Goal: Find specific page/section: Find specific page/section

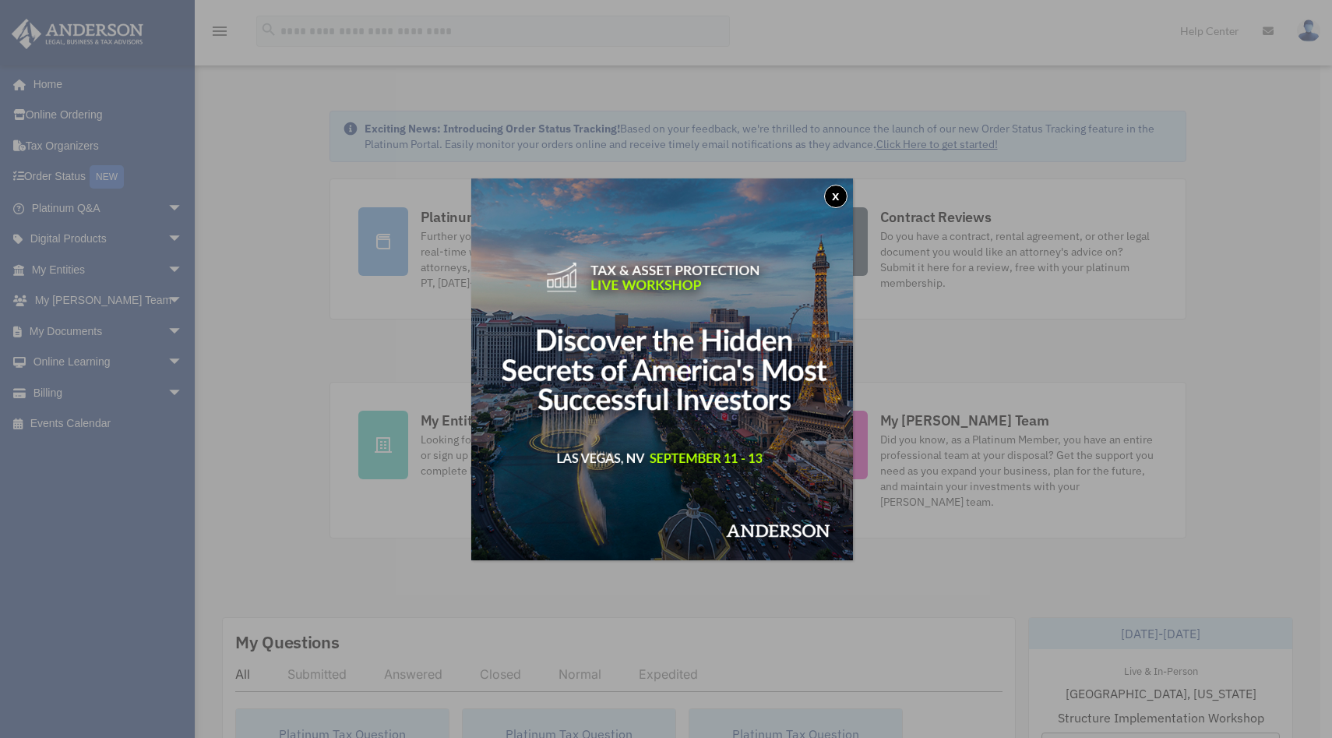
click at [834, 201] on button "x" at bounding box center [835, 196] width 23 height 23
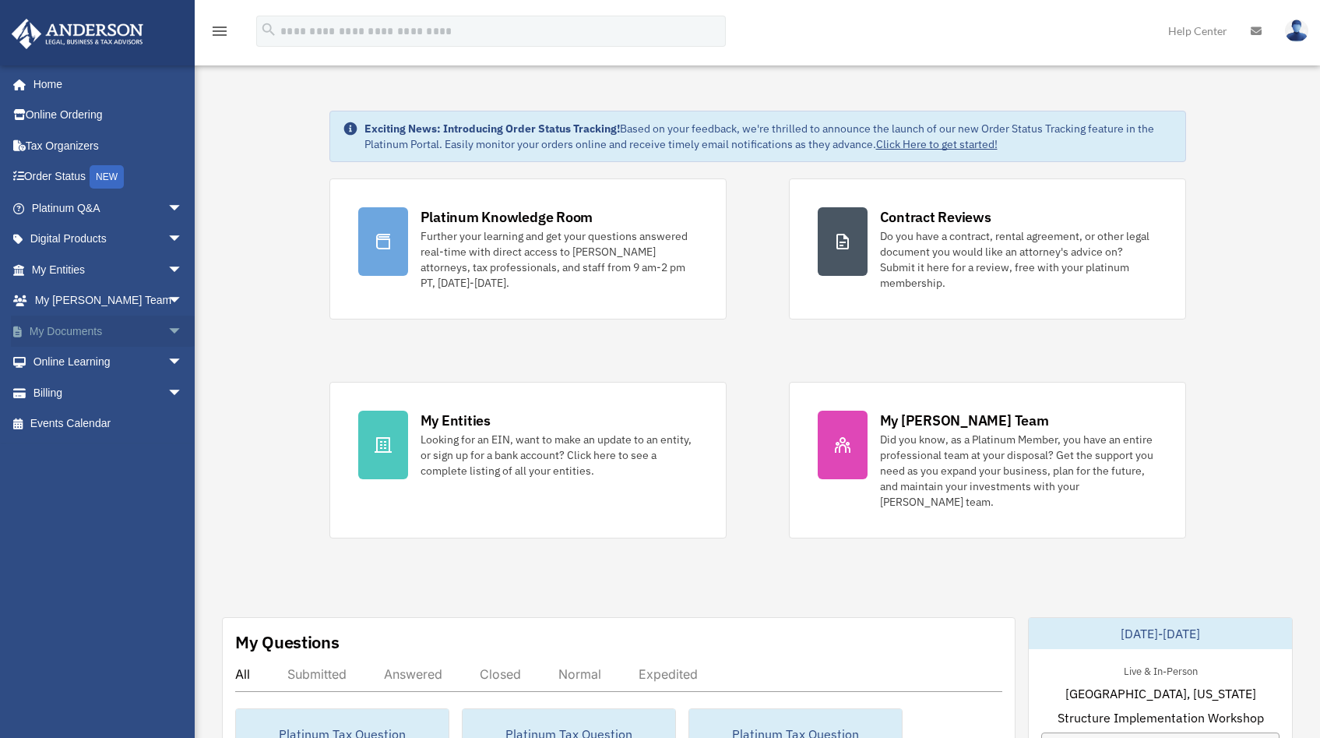
click at [83, 329] on link "My Documents arrow_drop_down" at bounding box center [109, 330] width 196 height 31
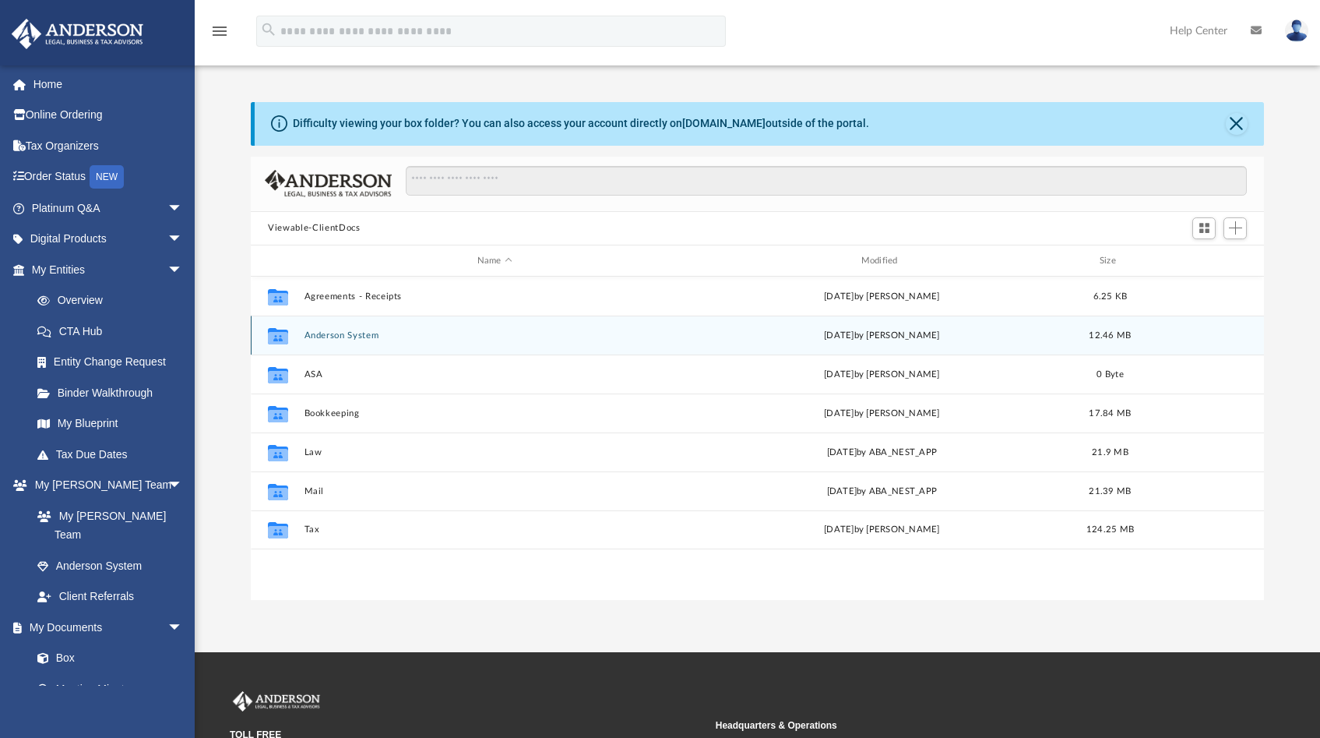
scroll to position [342, 1001]
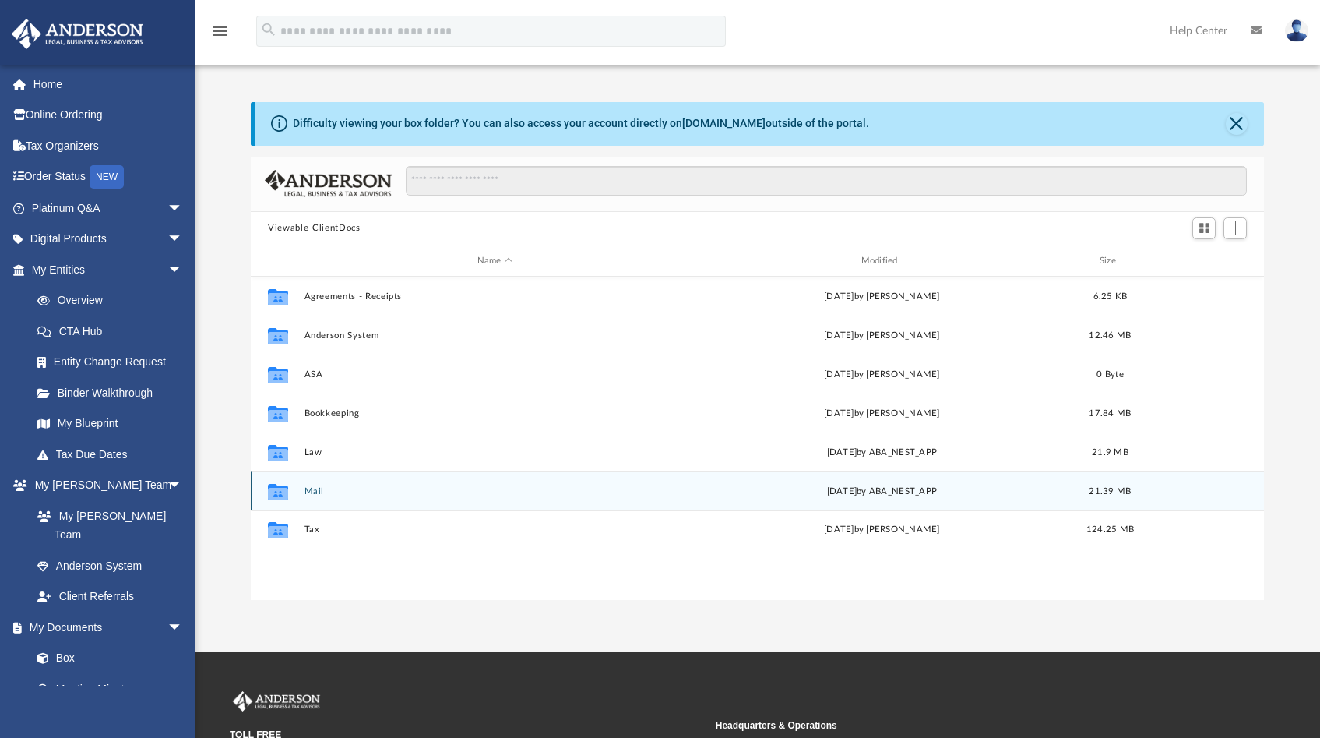
click at [317, 492] on button "Mail" at bounding box center [495, 491] width 381 height 10
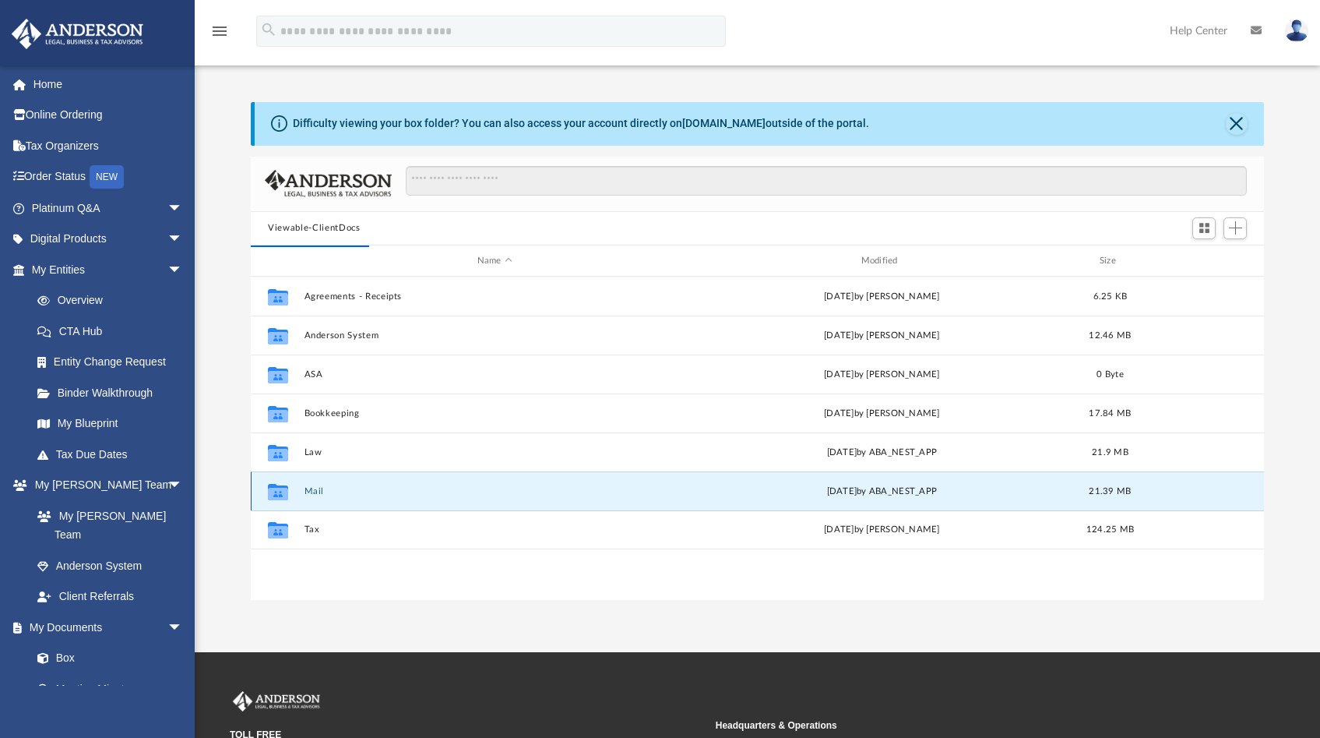
click at [317, 492] on button "Mail" at bounding box center [495, 491] width 381 height 10
click at [318, 492] on button "Mail" at bounding box center [495, 491] width 381 height 10
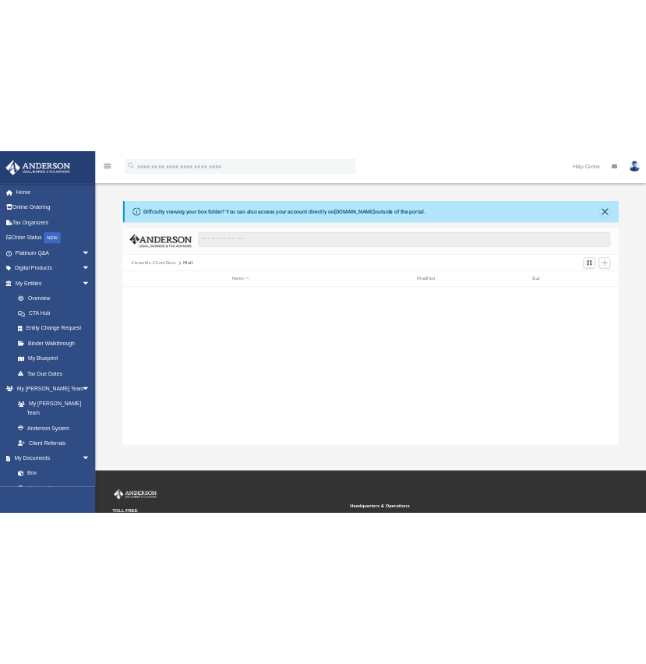
scroll to position [1040, 0]
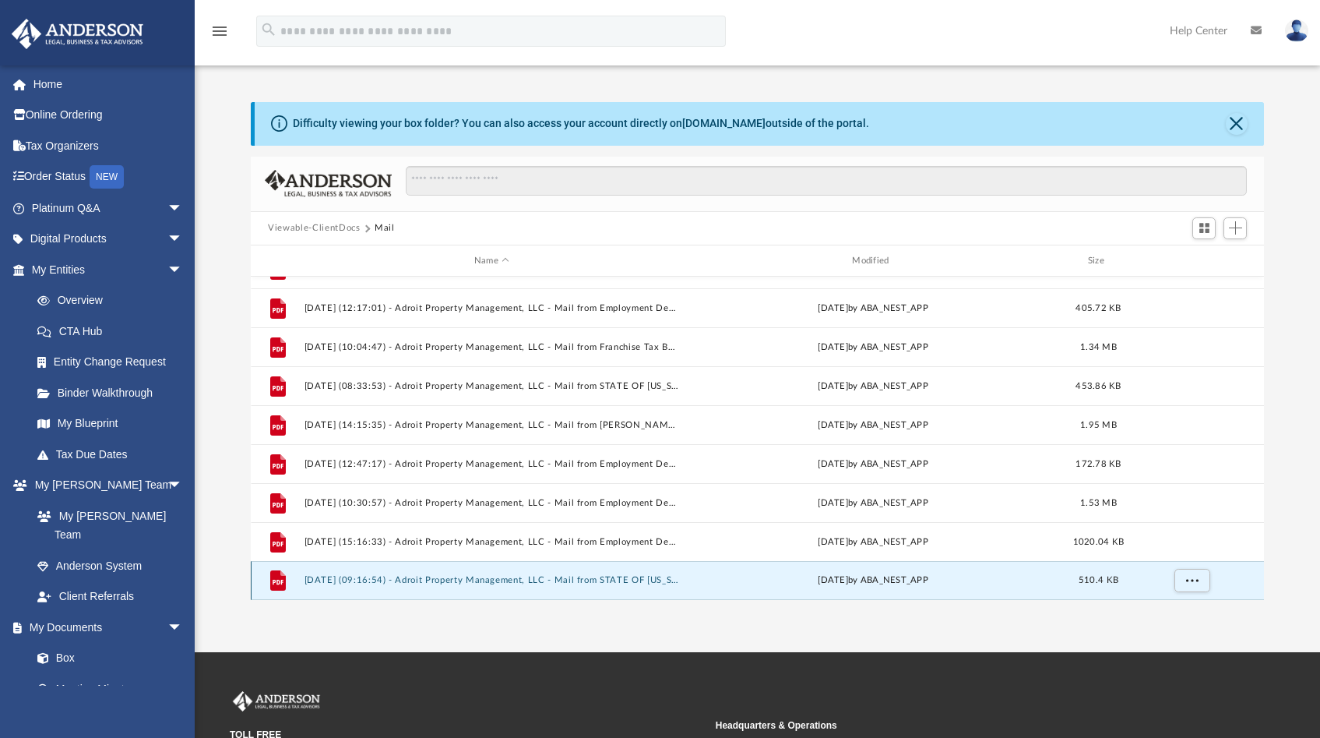
drag, startPoint x: 317, startPoint y: 579, endPoint x: 388, endPoint y: 587, distance: 71.4
click at [389, 588] on div "File [DATE] (09:16:54) - Adroit Property Management, LLC - Mail from STATE OF […" at bounding box center [757, 580] width 1013 height 39
click at [379, 580] on button "[DATE] (09:16:54) - Adroit Property Management, LLC - Mail from STATE OF [US_ST…" at bounding box center [492, 581] width 375 height 10
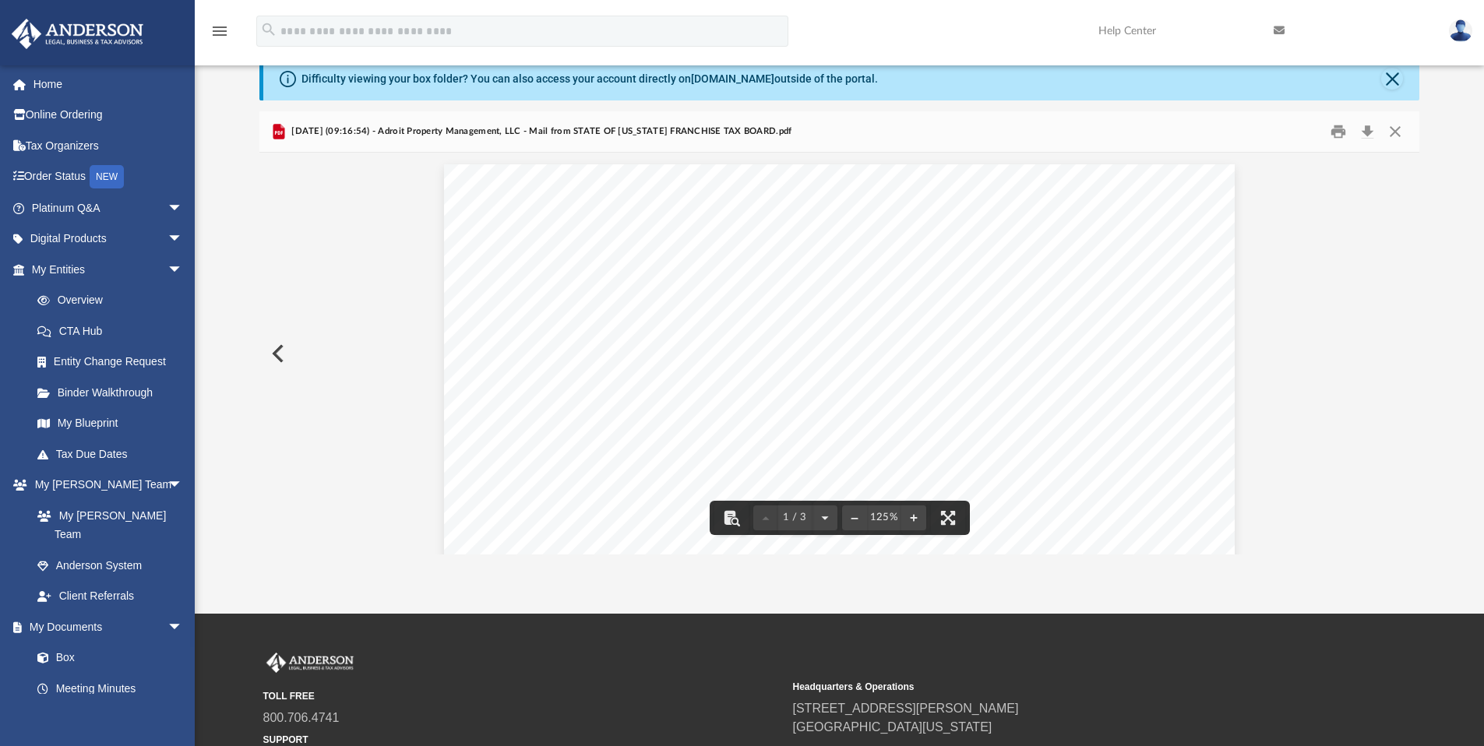
scroll to position [0, 0]
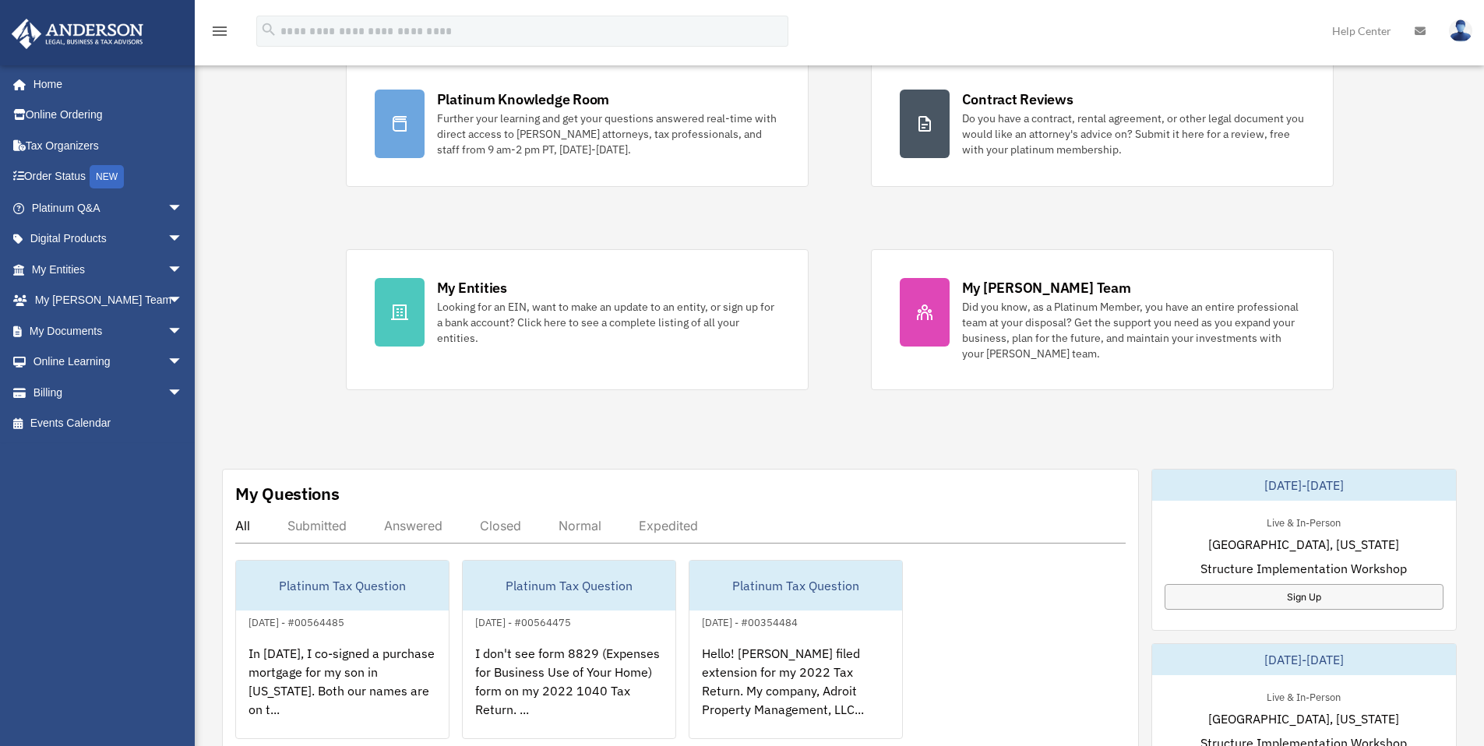
scroll to position [246, 0]
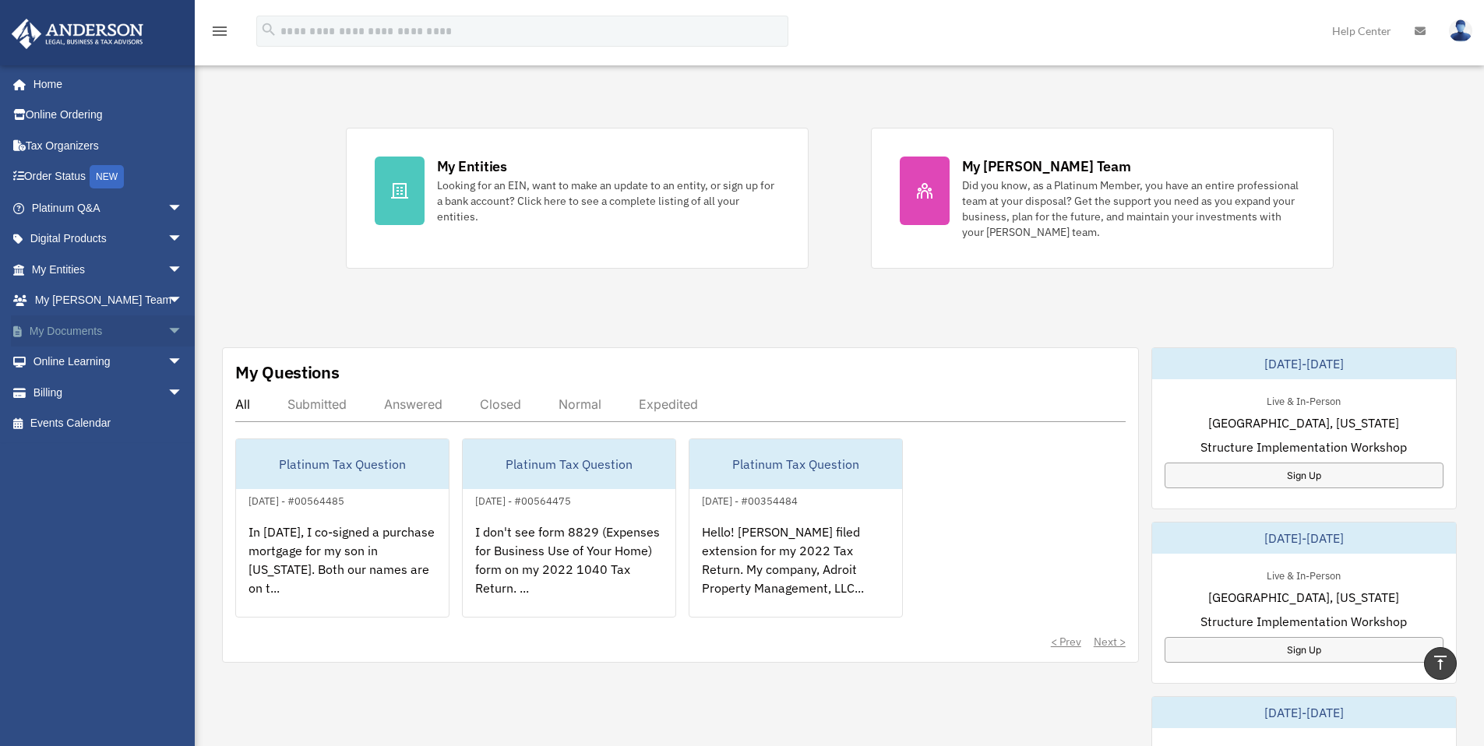
click at [167, 330] on span "arrow_drop_down" at bounding box center [182, 331] width 31 height 32
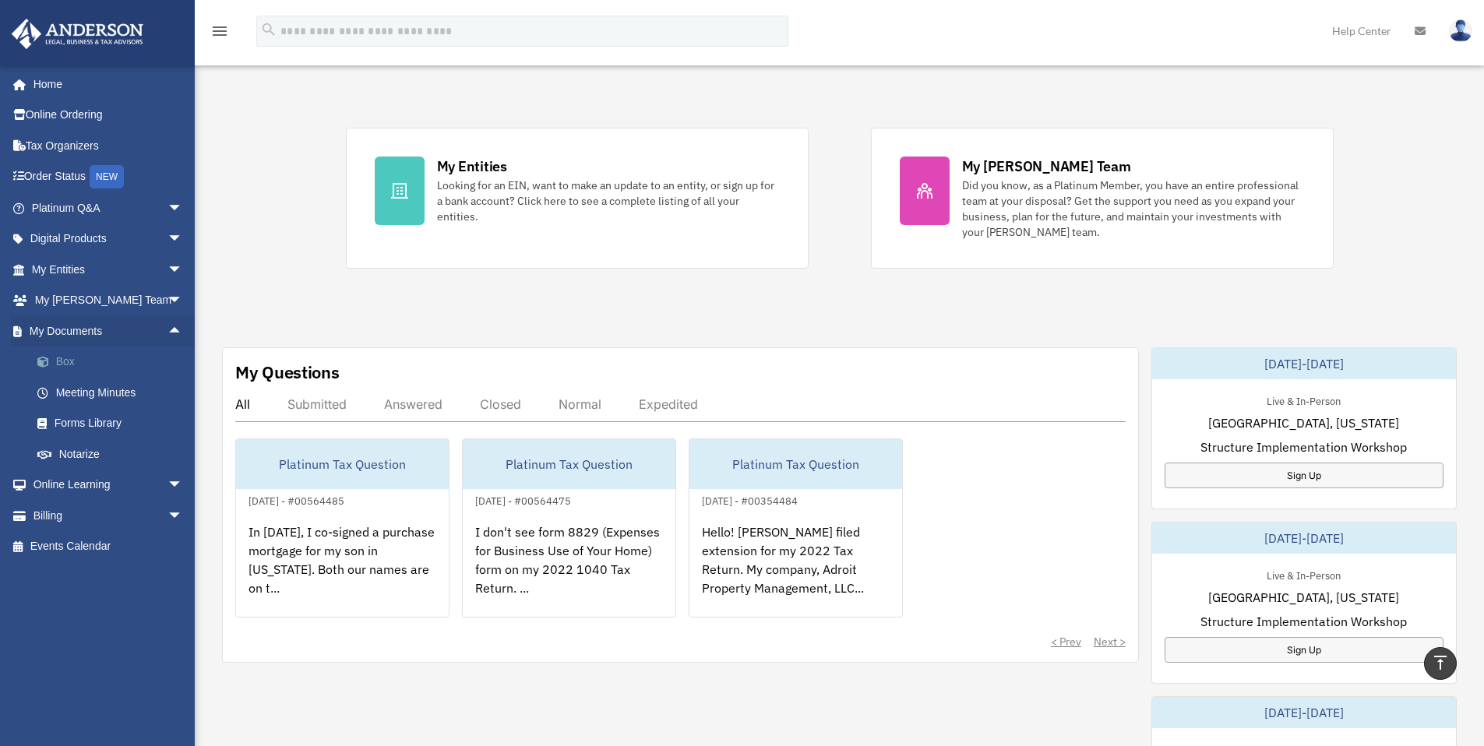
click at [69, 358] on link "Box" at bounding box center [114, 362] width 185 height 31
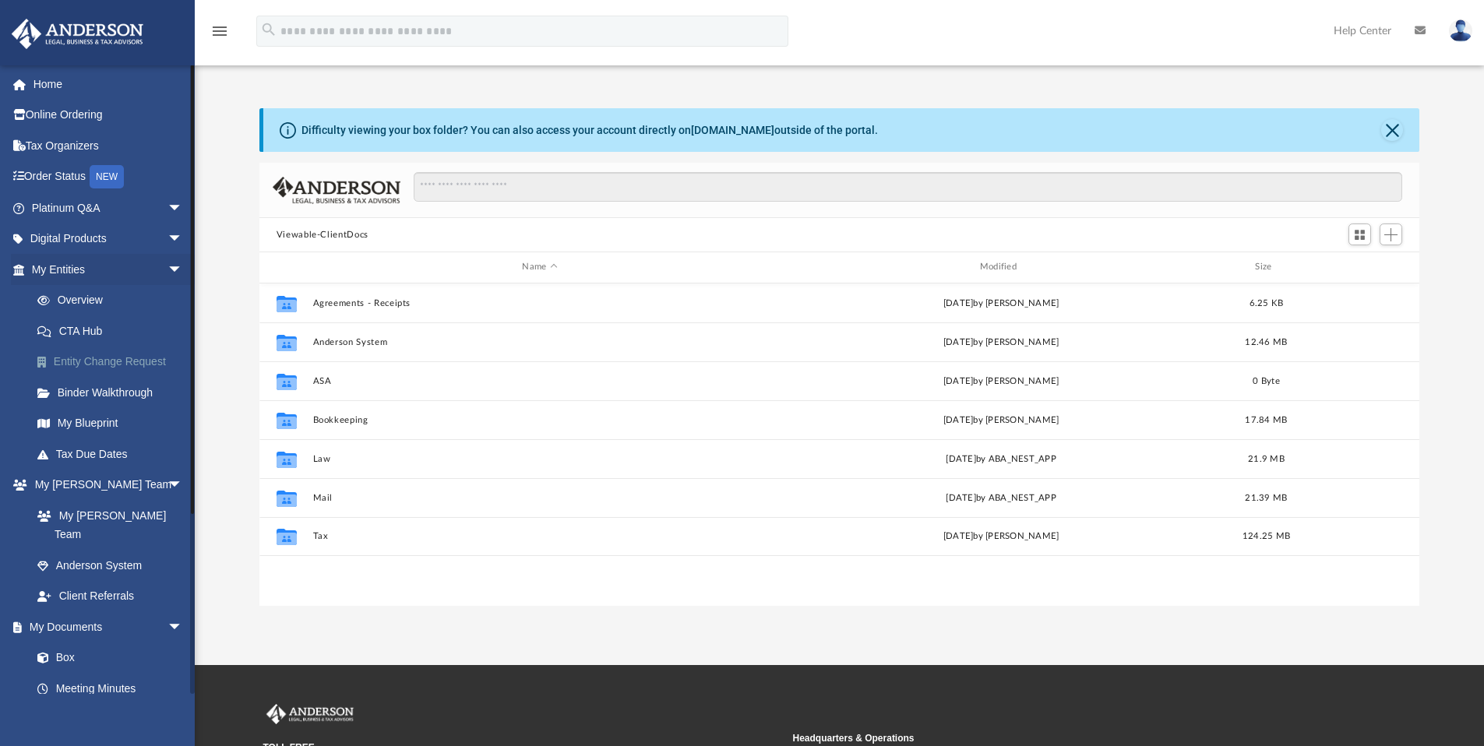
scroll to position [343, 1148]
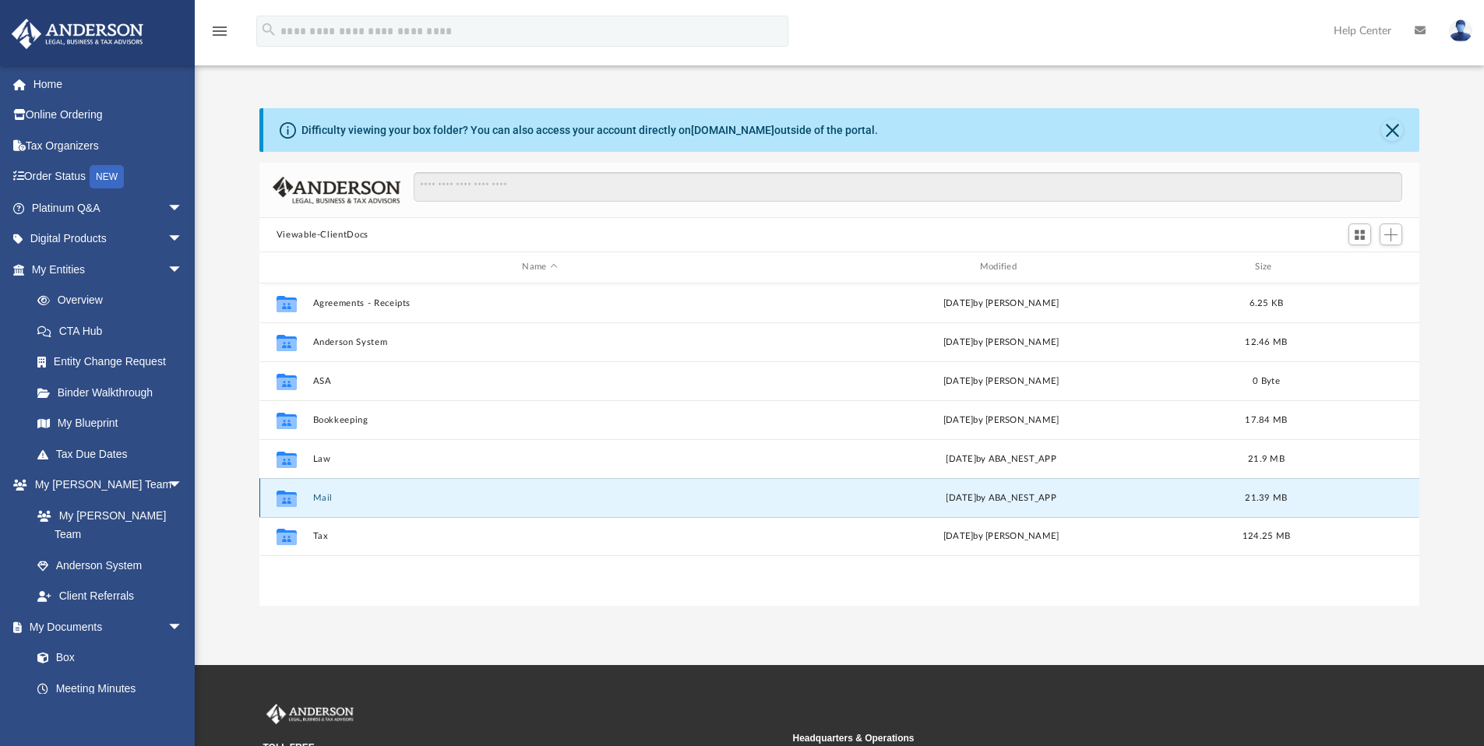
click at [323, 499] on button "Mail" at bounding box center [539, 498] width 454 height 10
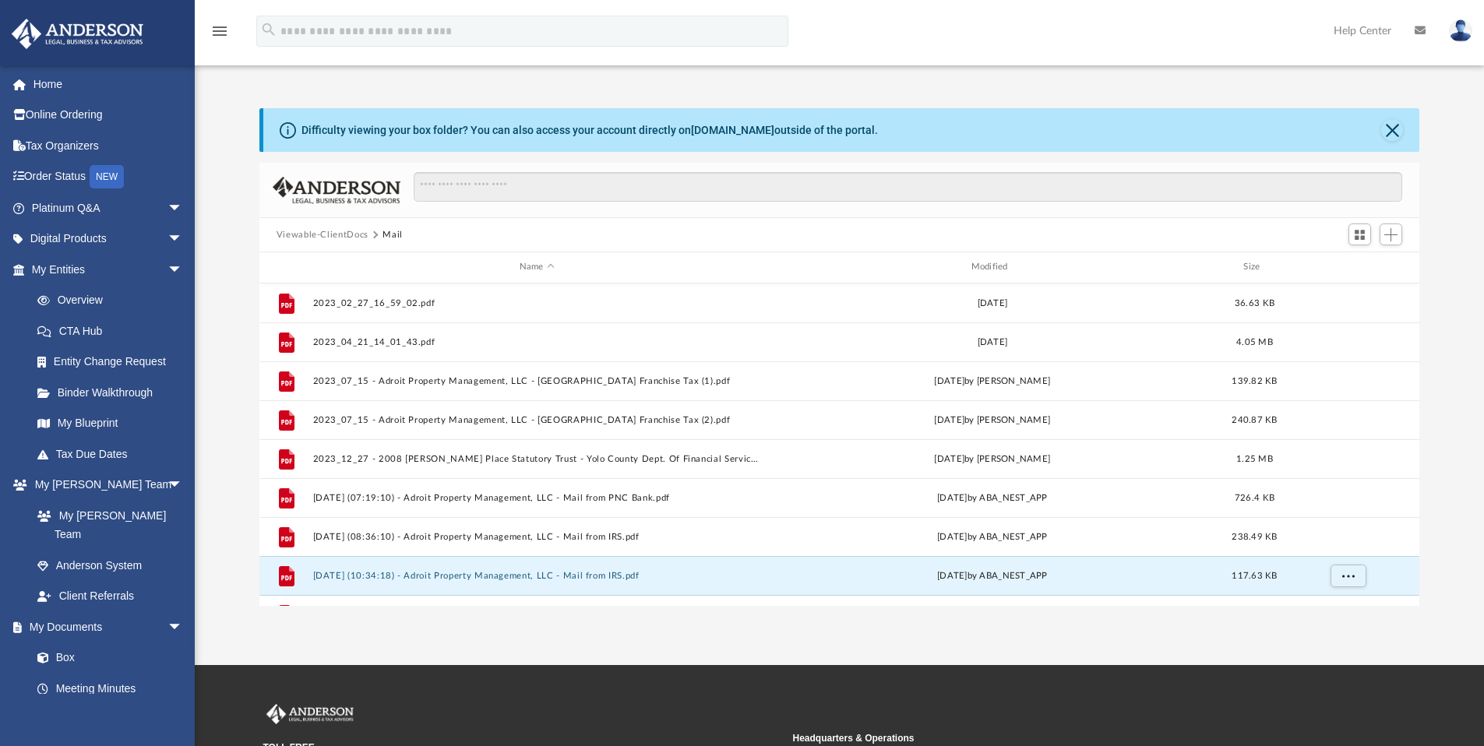
drag, startPoint x: 426, startPoint y: 578, endPoint x: 724, endPoint y: 643, distance: 304.5
click at [724, 643] on div "App [EMAIL_ADDRESS][DOMAIN_NAME] Sign Out [PERSON_NAME][EMAIL_ADDRESS][DOMAIN_N…" at bounding box center [742, 332] width 1484 height 665
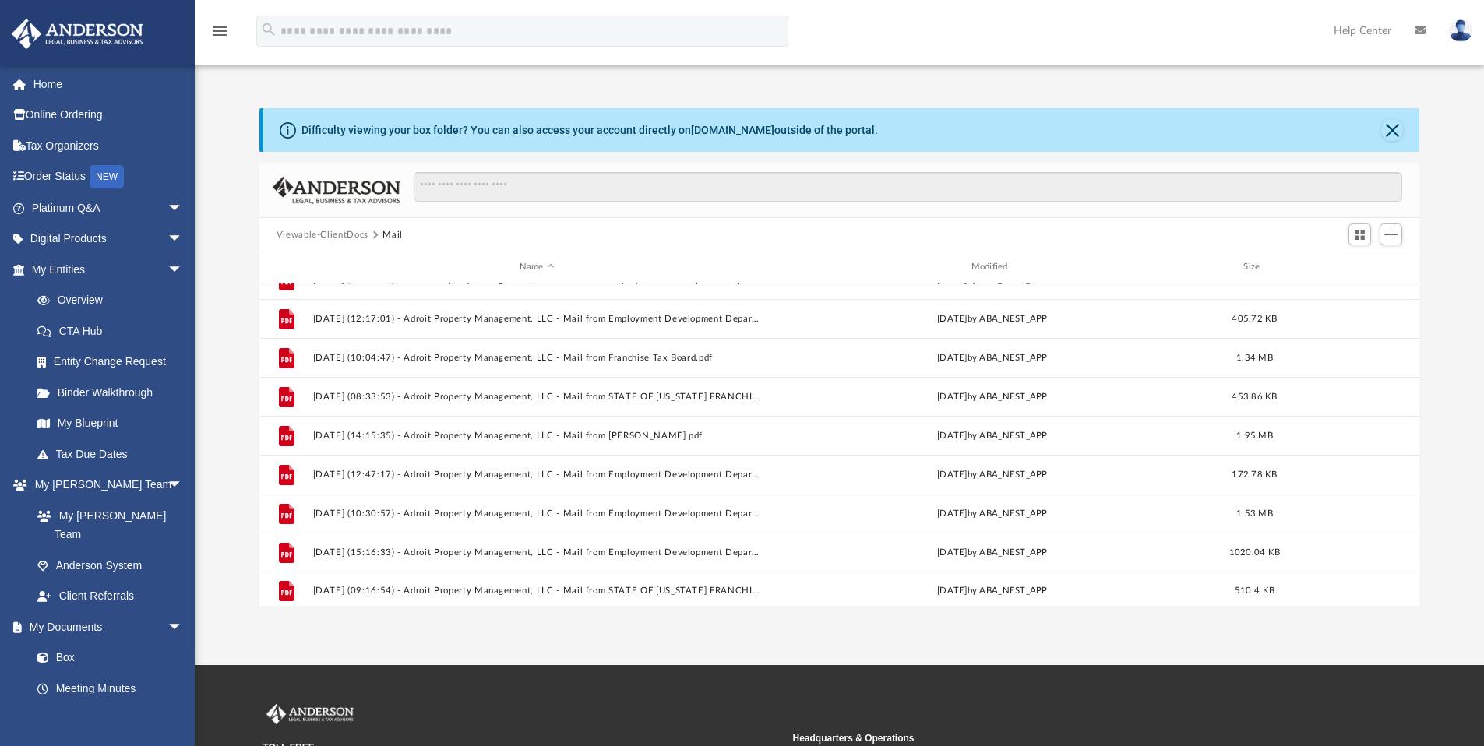
scroll to position [1041, 0]
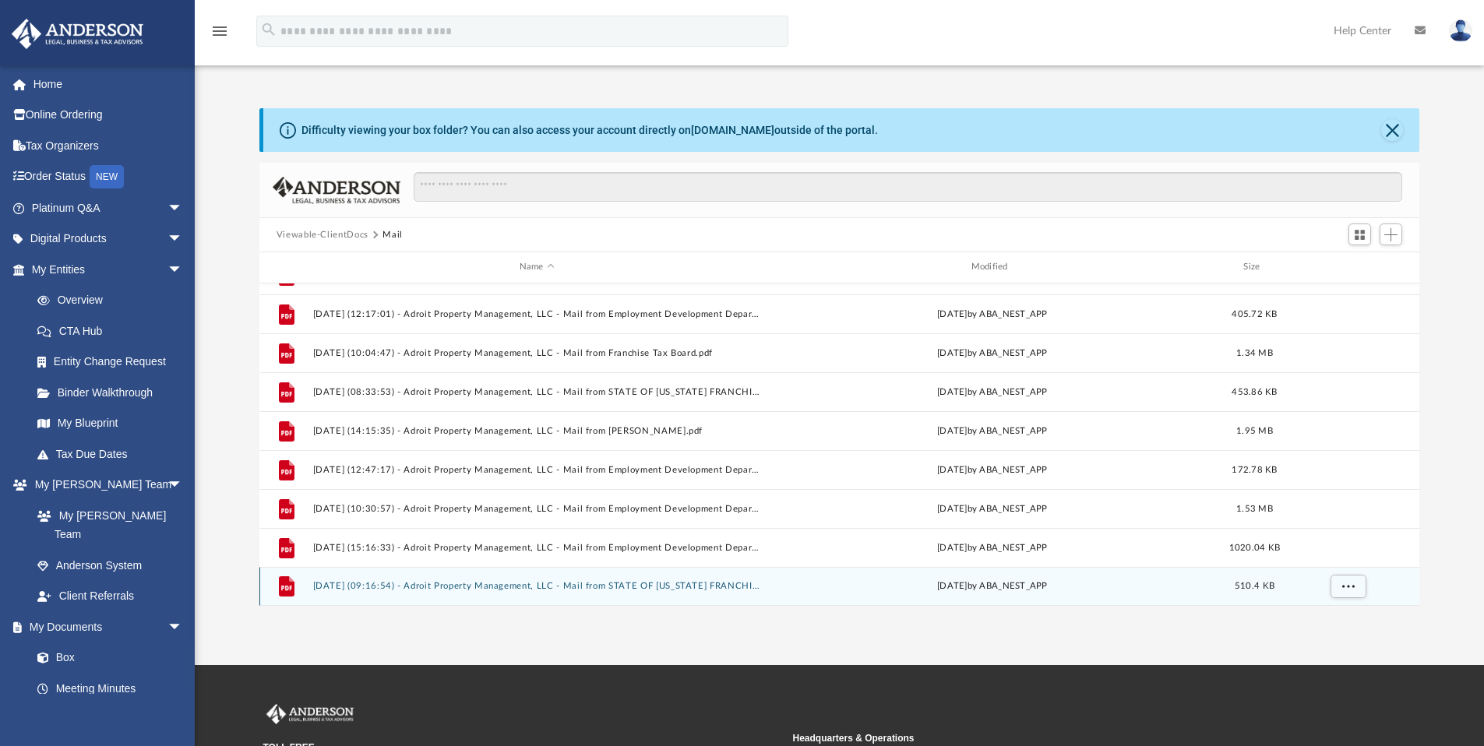
click at [488, 587] on button "[DATE] (09:16:54) - Adroit Property Management, LLC - Mail from STATE OF [US_ST…" at bounding box center [536, 586] width 449 height 10
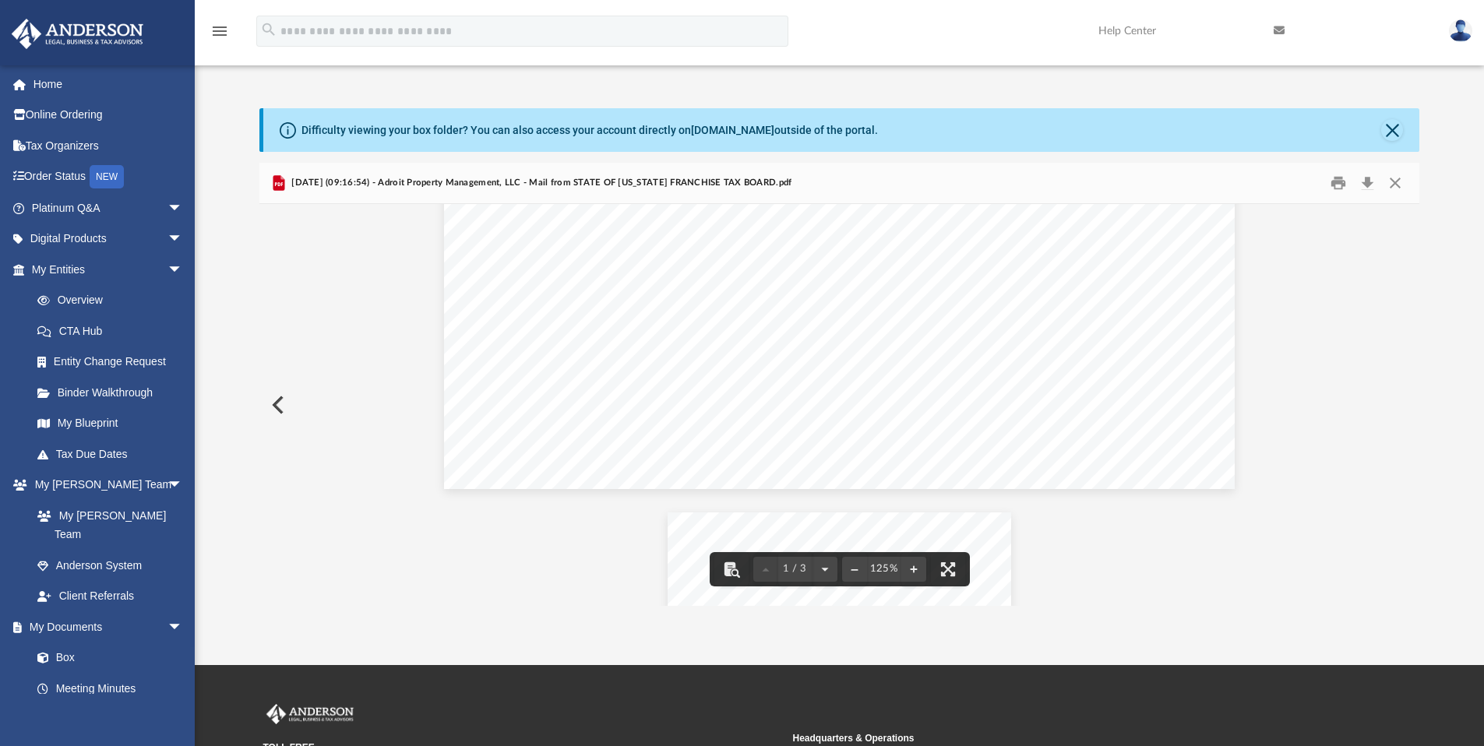
scroll to position [710, 0]
click at [1398, 183] on button "Close" at bounding box center [1395, 183] width 28 height 24
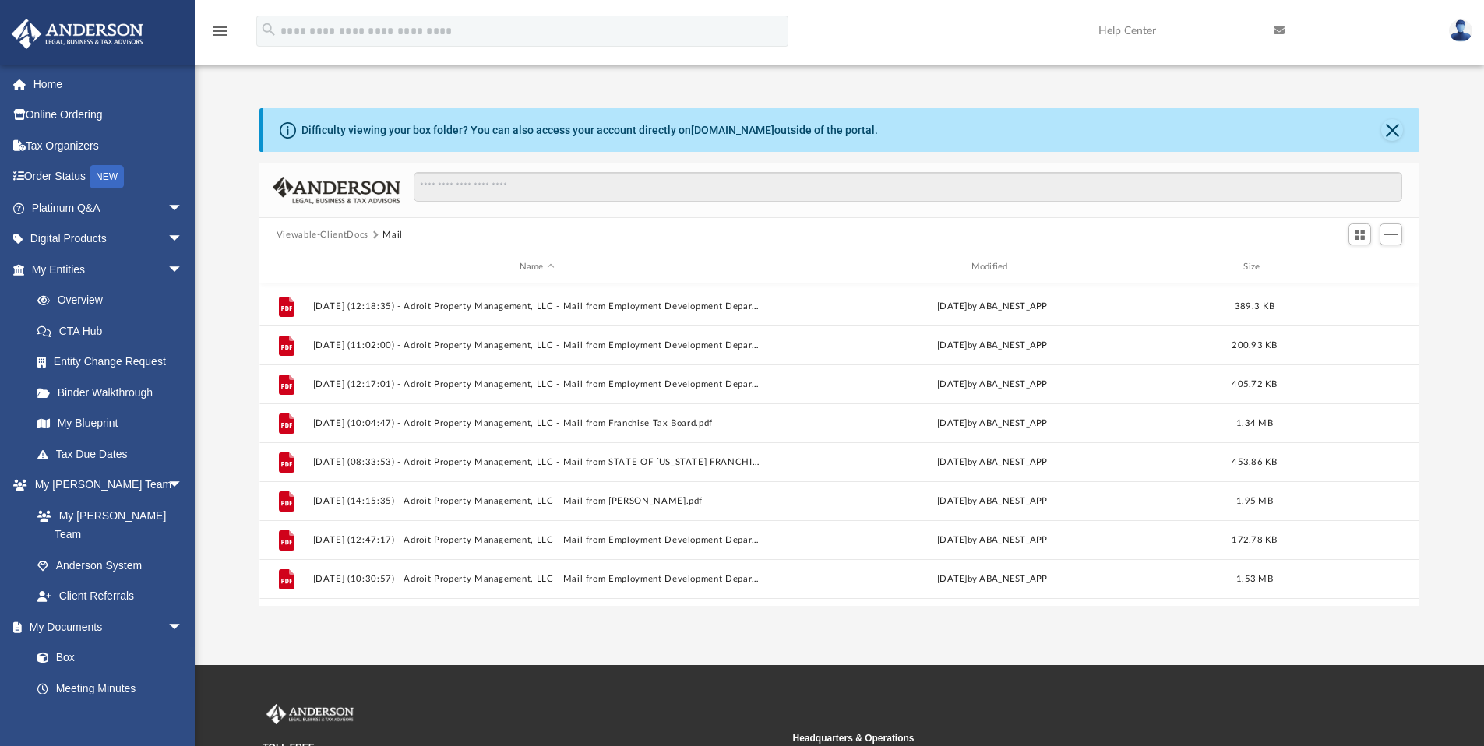
scroll to position [1041, 0]
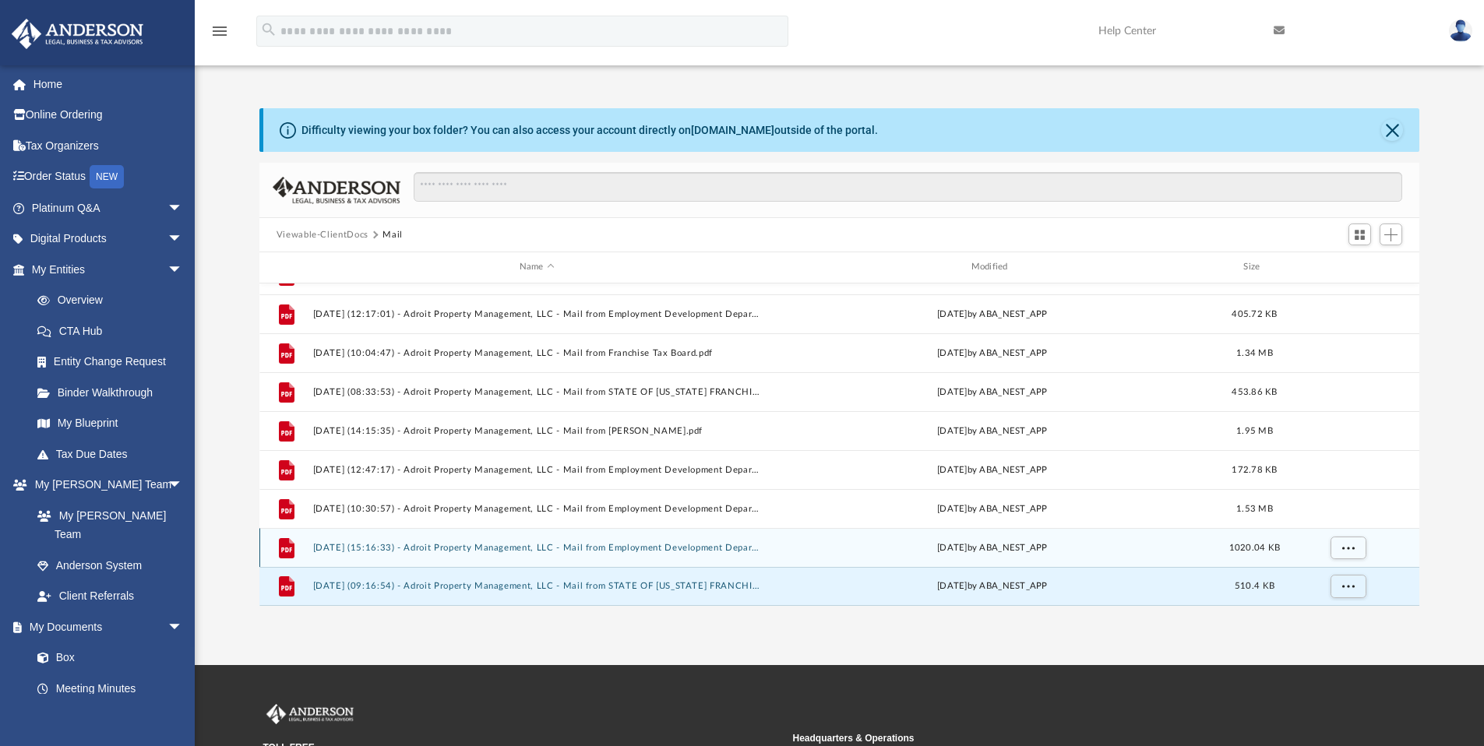
click at [636, 549] on button "[DATE] (15:16:33) - Adroit Property Management, LLC - Mail from Employment Deve…" at bounding box center [536, 548] width 449 height 10
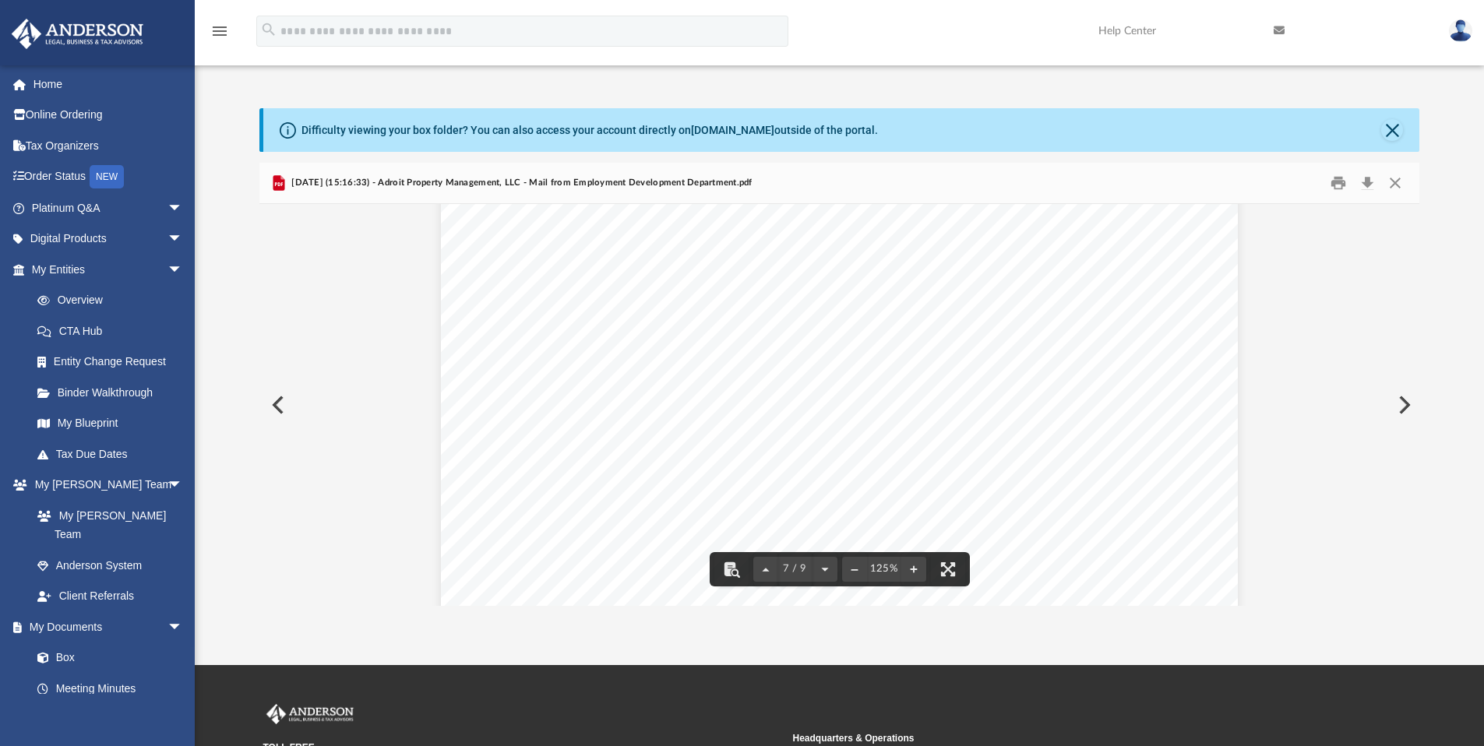
scroll to position [6276, 0]
